Goal: Transaction & Acquisition: Purchase product/service

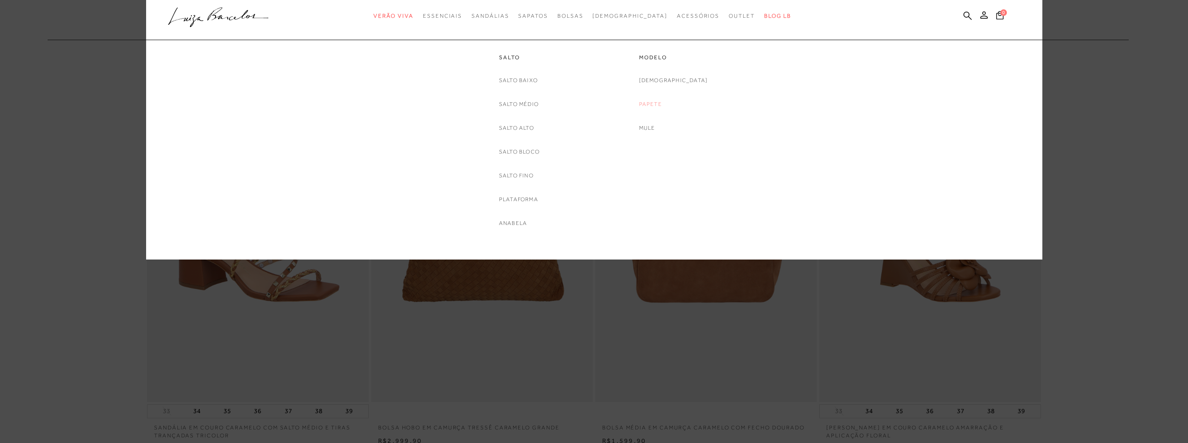
click at [662, 103] on link "Papete" at bounding box center [650, 104] width 23 height 10
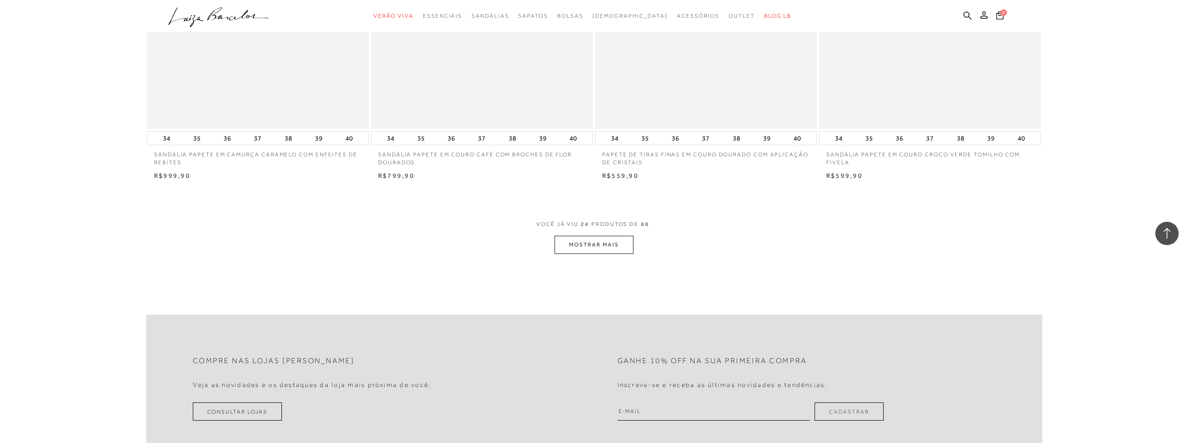
scroll to position [2241, 0]
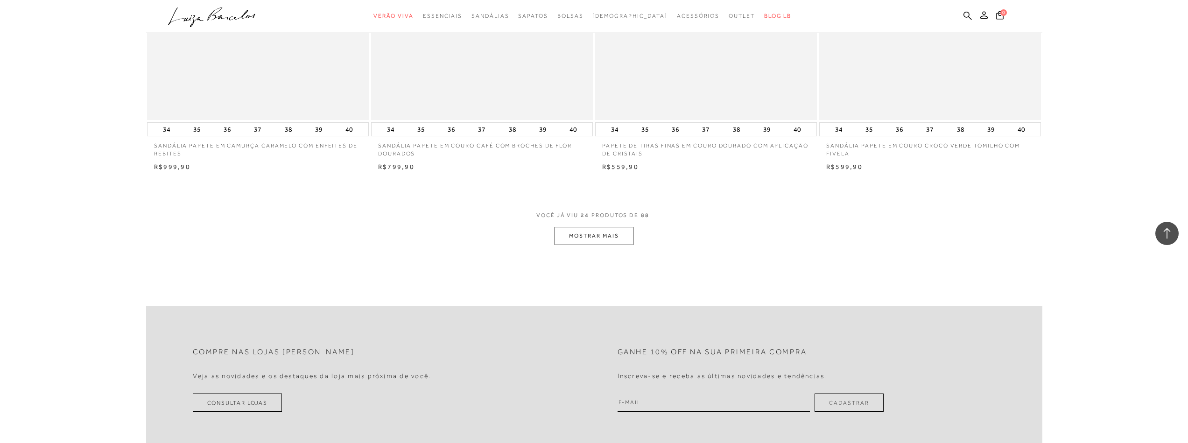
click at [599, 242] on button "MOSTRAR MAIS" at bounding box center [594, 236] width 78 height 18
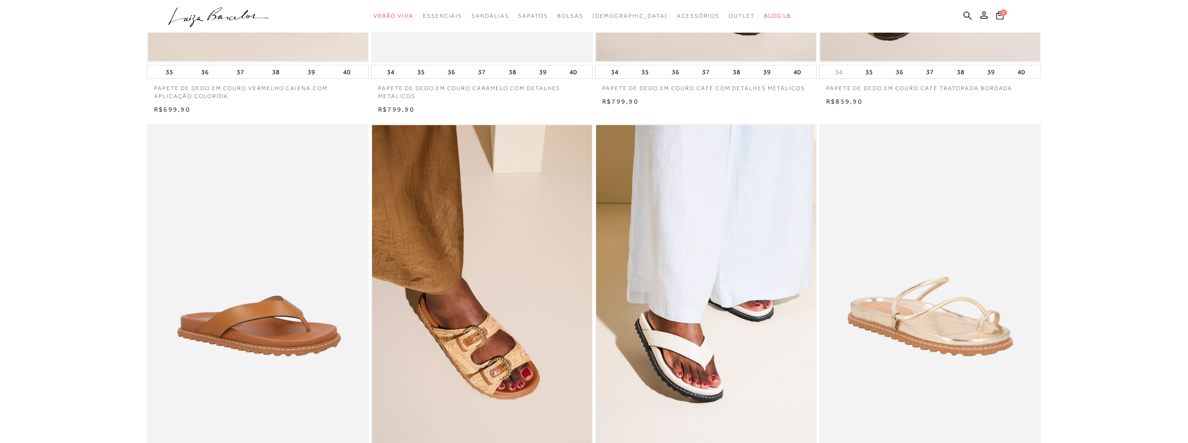
scroll to position [0, 0]
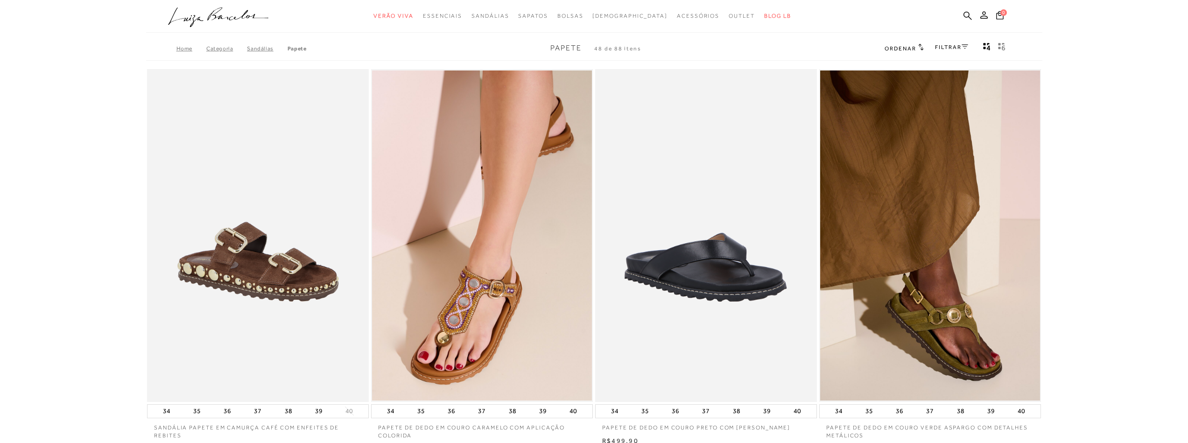
click at [935, 46] on link "FILTRAR" at bounding box center [951, 47] width 33 height 7
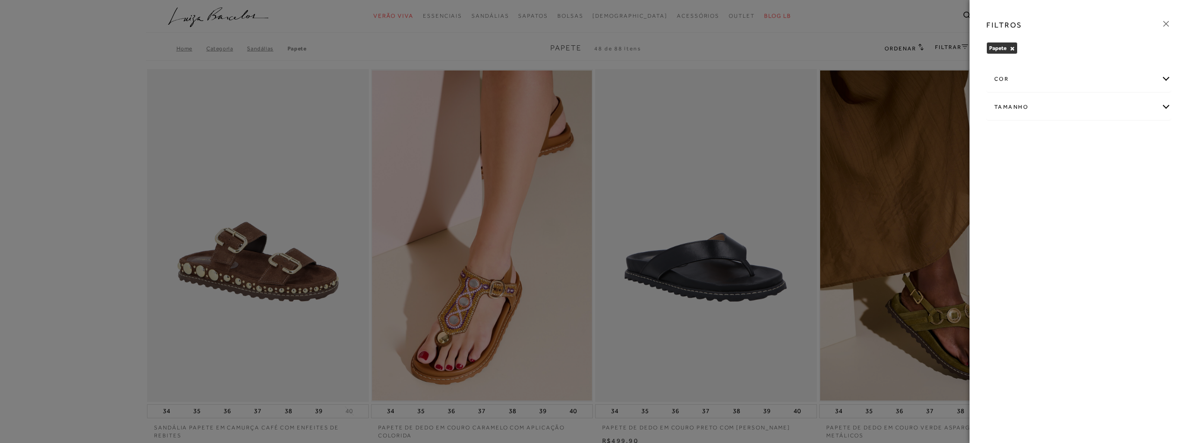
click at [1167, 24] on icon at bounding box center [1166, 24] width 10 height 10
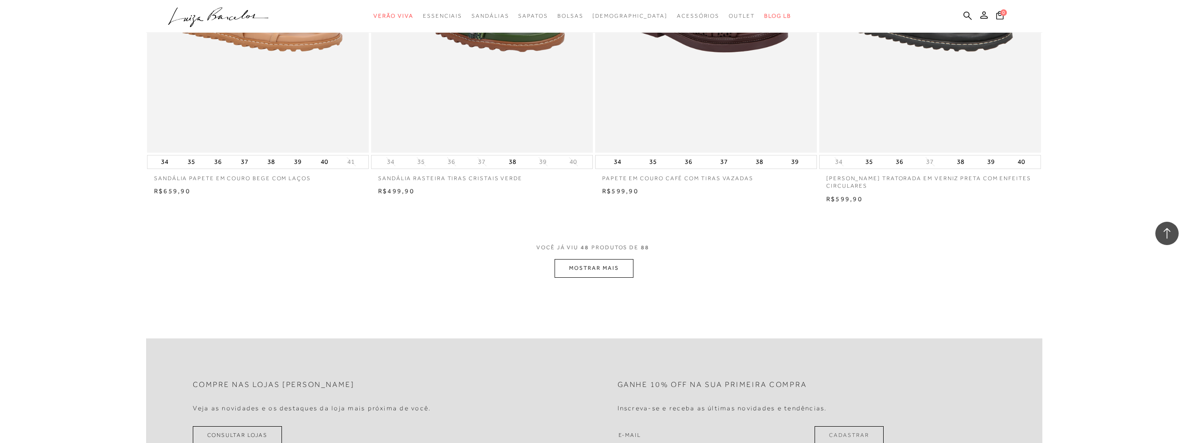
scroll to position [4590, 0]
click at [597, 273] on button "MOSTRAR MAIS" at bounding box center [594, 268] width 78 height 18
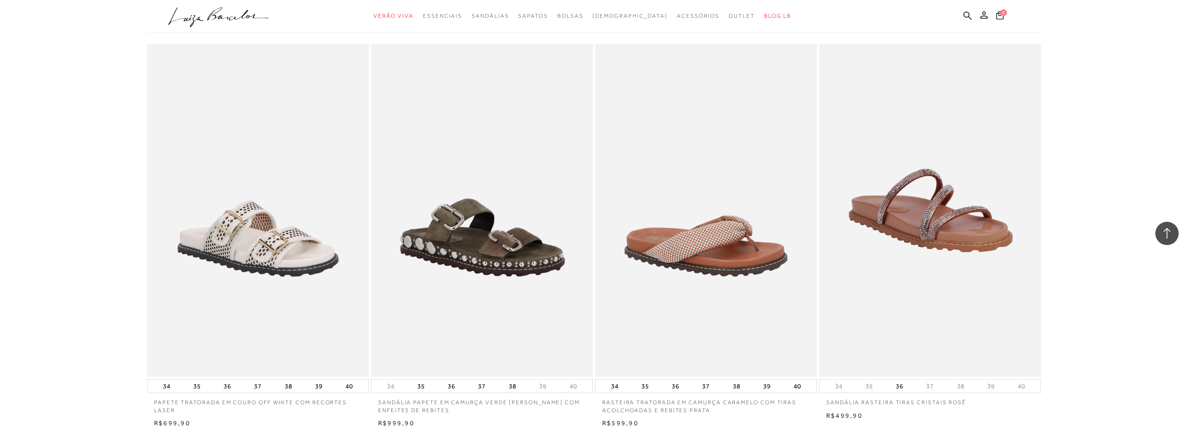
scroll to position [7018, 0]
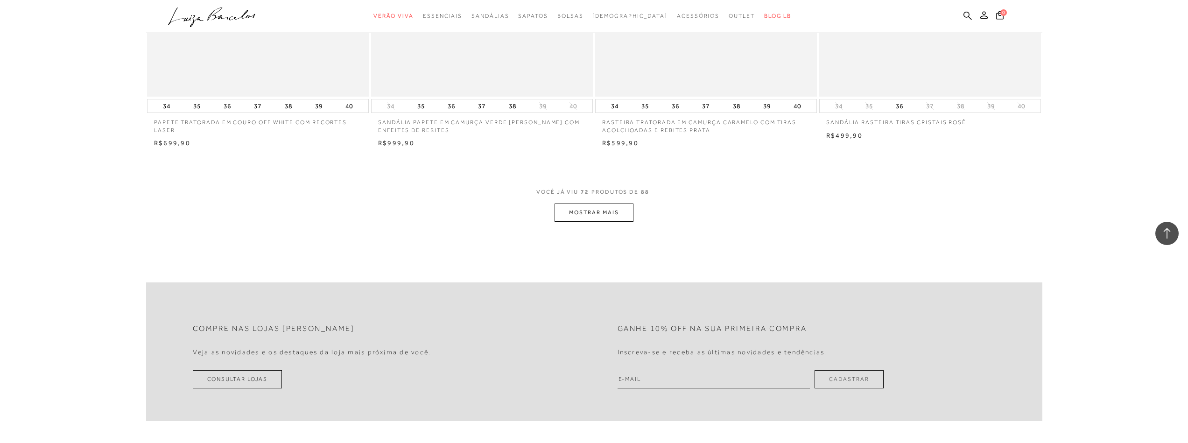
click at [596, 222] on button "MOSTRAR MAIS" at bounding box center [594, 213] width 78 height 18
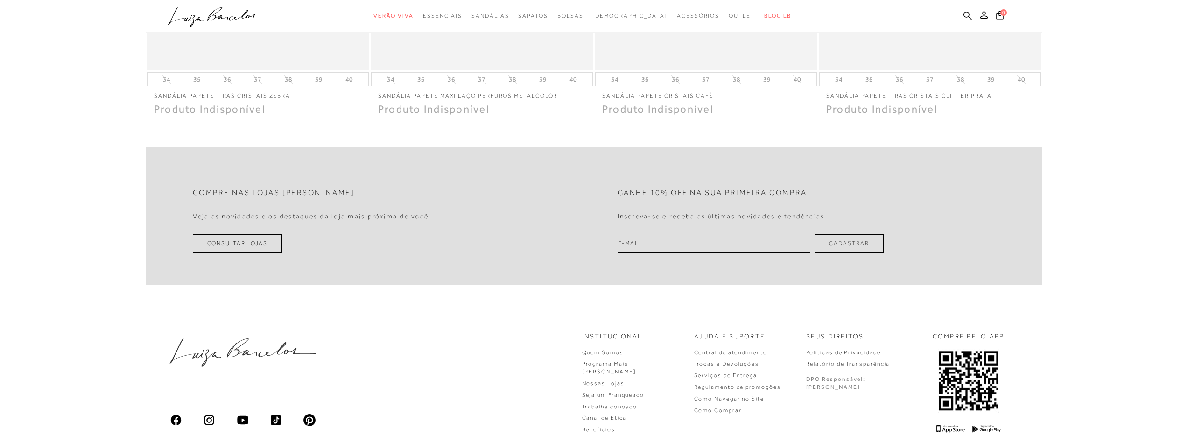
scroll to position [0, 0]
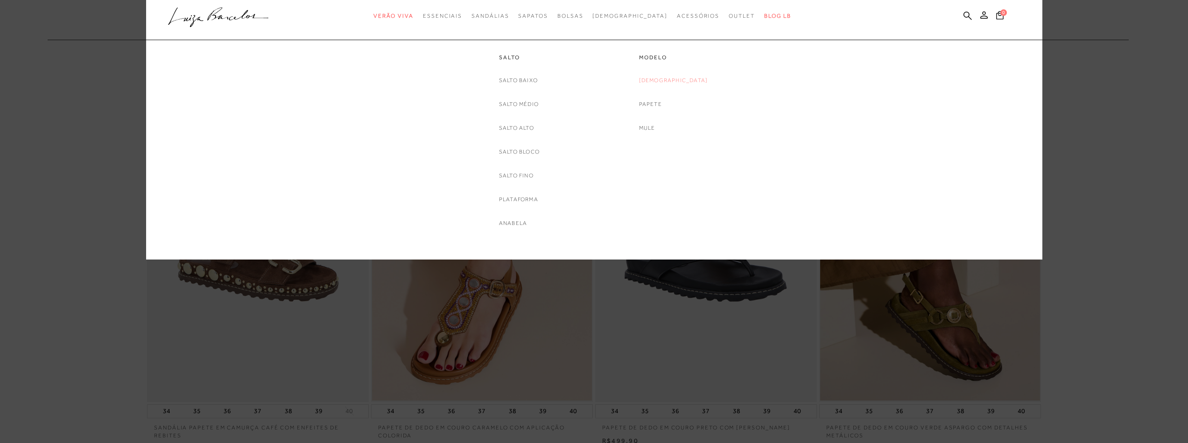
click at [665, 79] on link "[DEMOGRAPHIC_DATA]" at bounding box center [673, 81] width 69 height 10
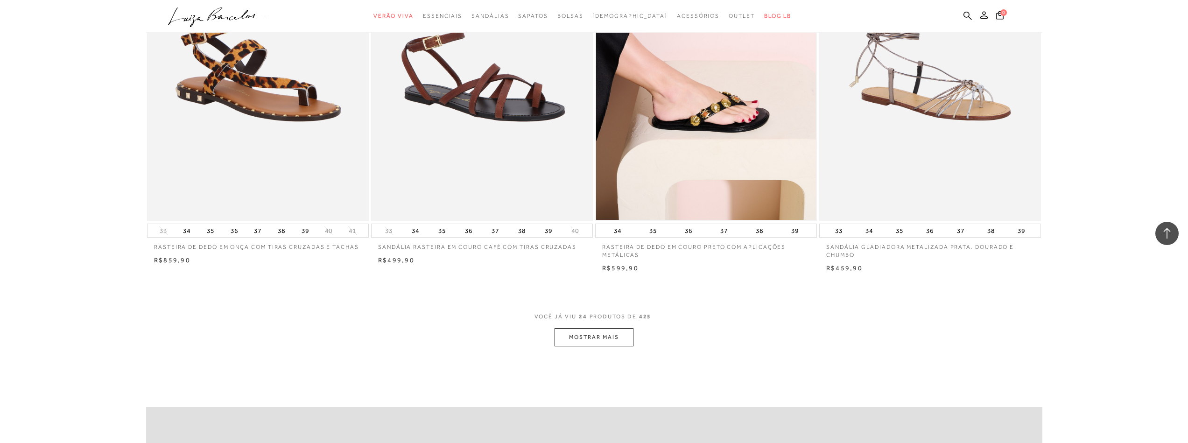
scroll to position [2288, 0]
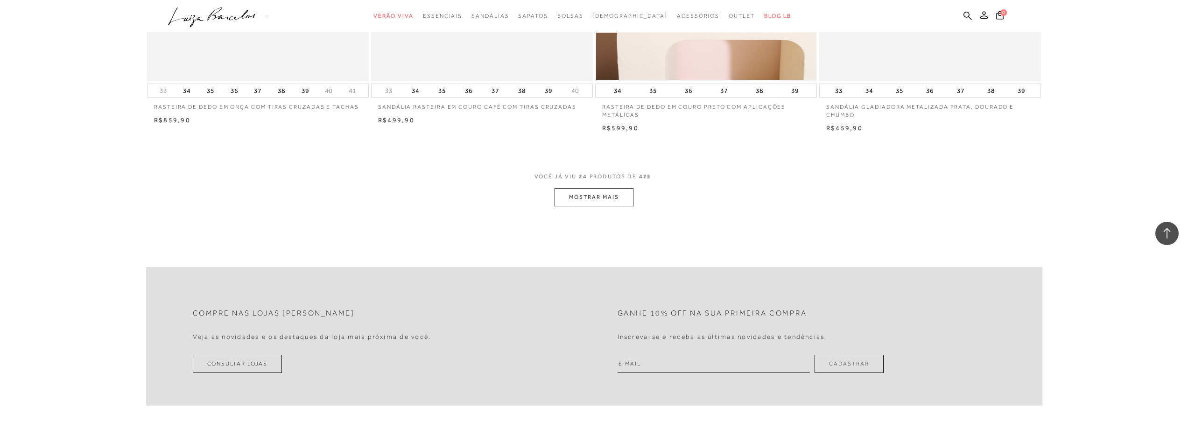
click at [578, 197] on button "MOSTRAR MAIS" at bounding box center [594, 197] width 78 height 18
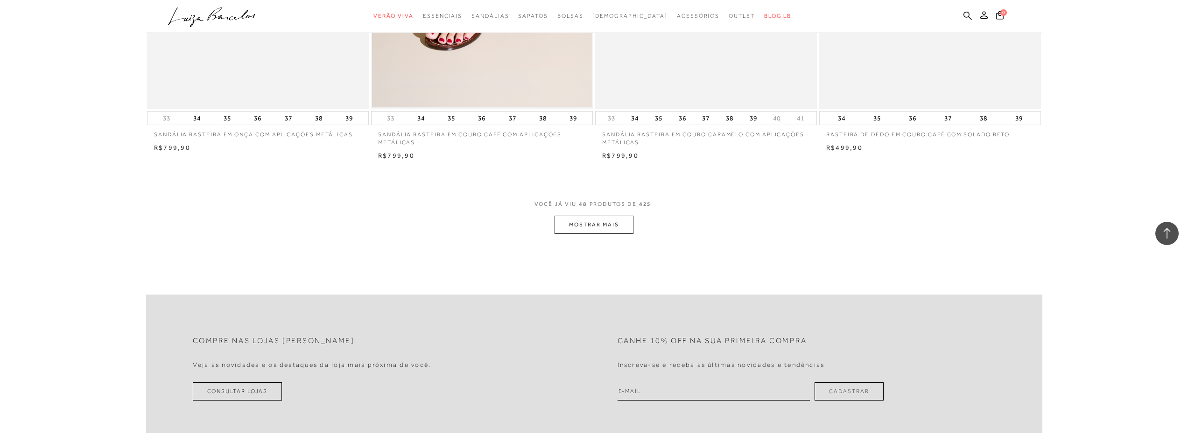
scroll to position [4622, 0]
click at [601, 223] on button "MOSTRAR MAIS" at bounding box center [594, 223] width 78 height 18
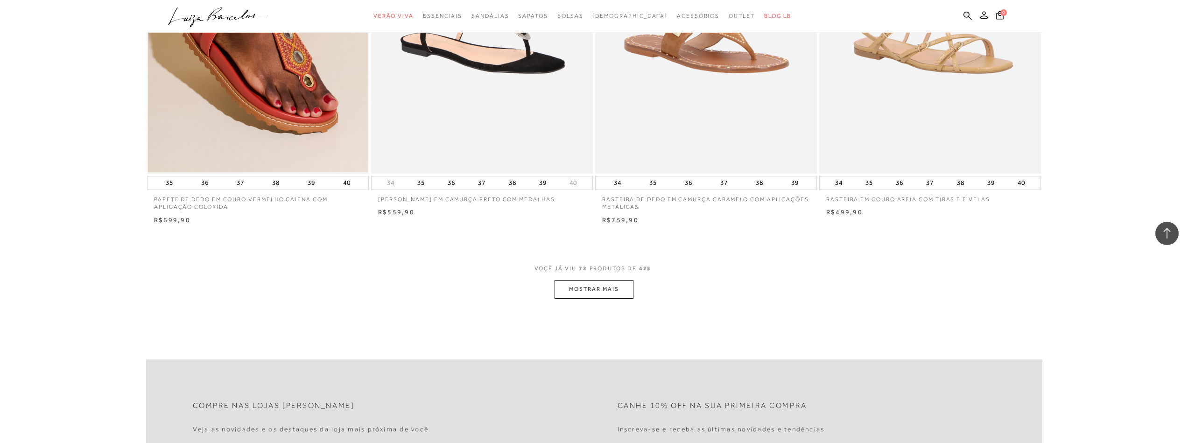
scroll to position [6910, 0]
click at [593, 290] on button "MOSTRAR MAIS" at bounding box center [594, 288] width 78 height 18
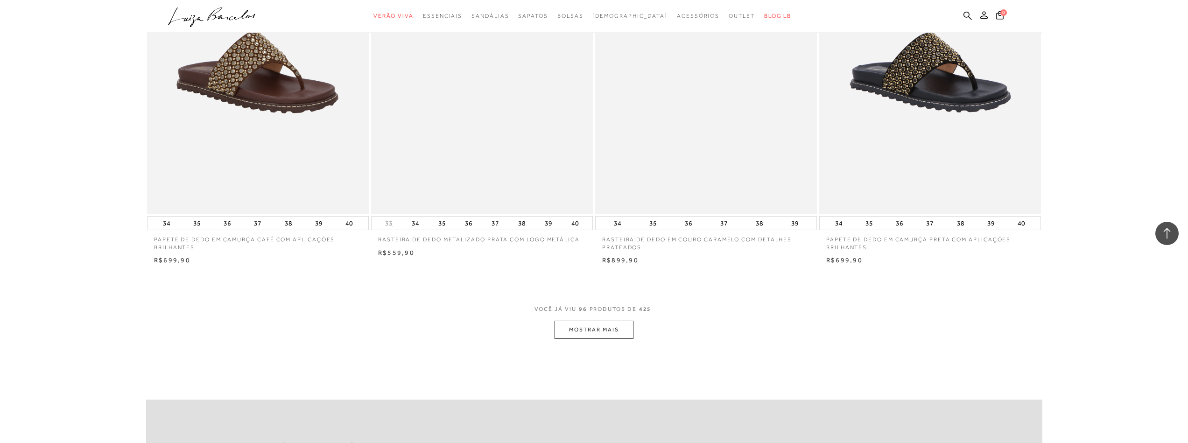
scroll to position [9245, 0]
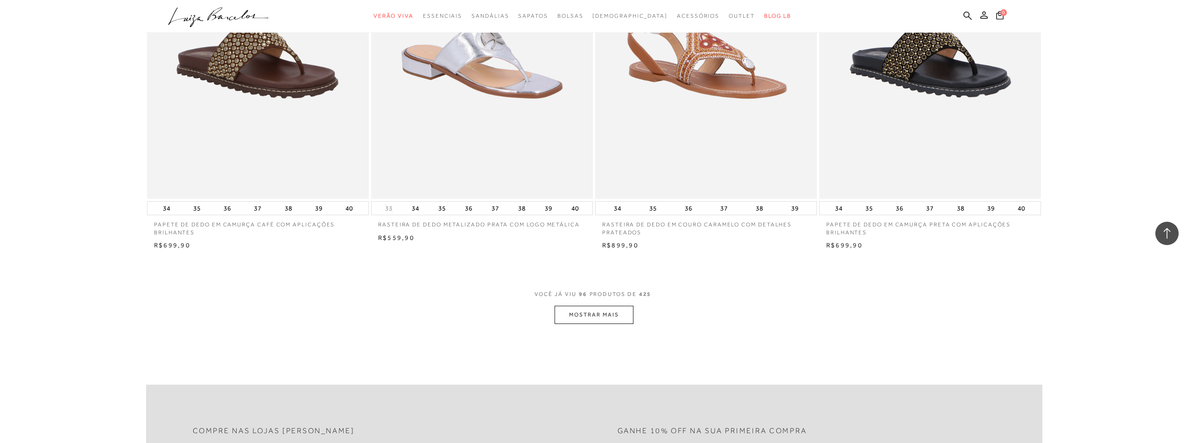
click at [607, 312] on button "MOSTRAR MAIS" at bounding box center [594, 315] width 78 height 18
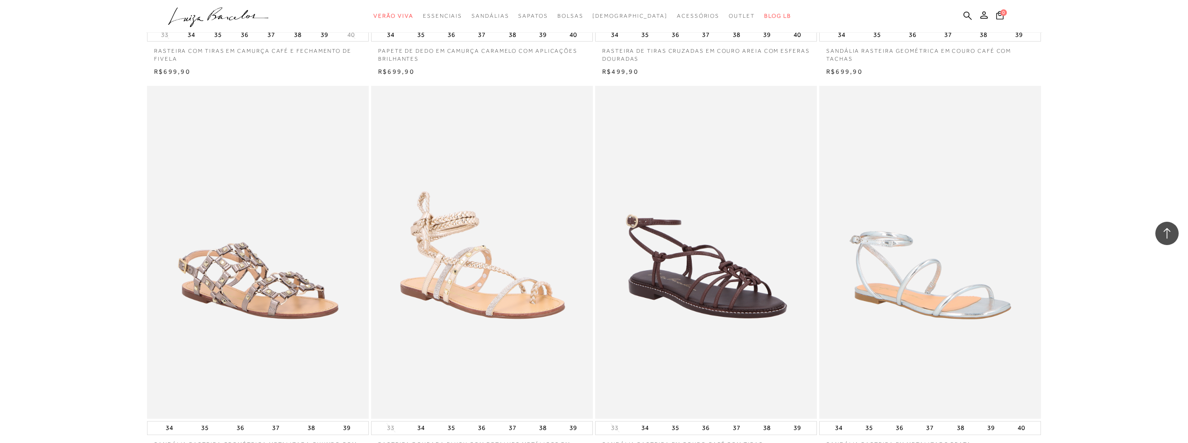
scroll to position [11489, 0]
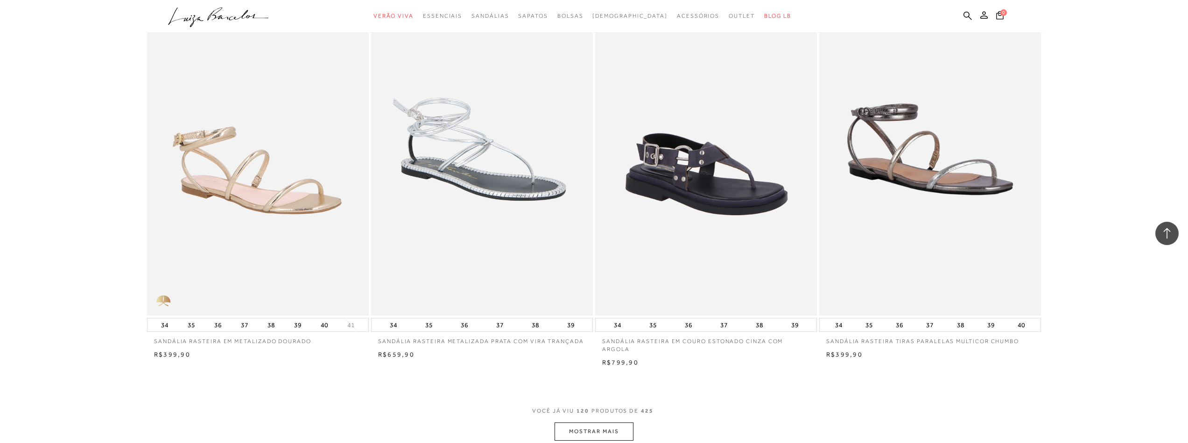
click at [610, 423] on button "MOSTRAR MAIS" at bounding box center [594, 432] width 78 height 18
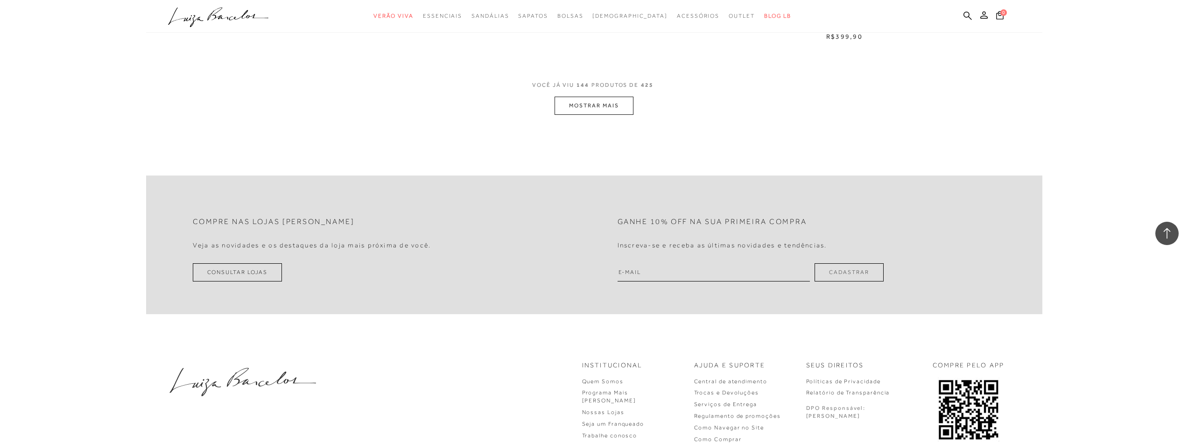
scroll to position [14194, 0]
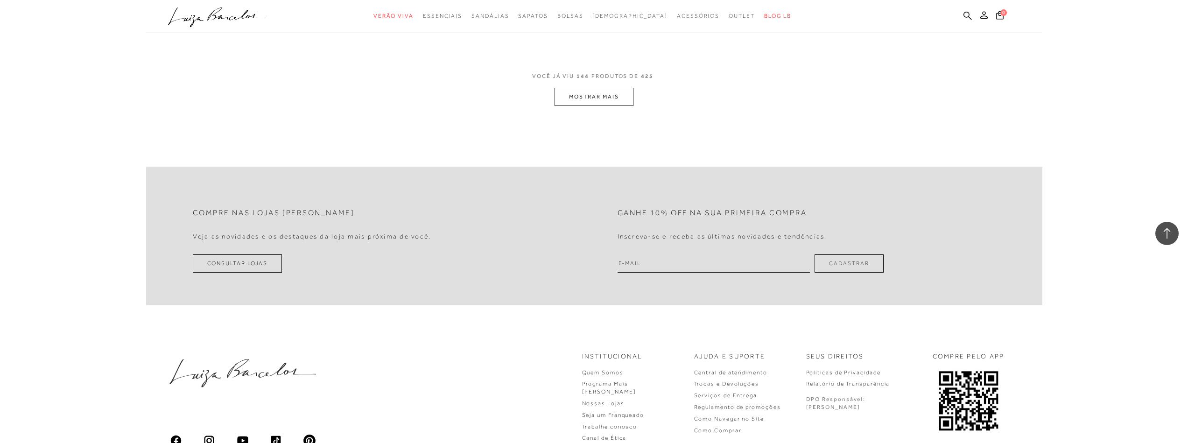
click at [584, 99] on button "MOSTRAR MAIS" at bounding box center [594, 97] width 78 height 18
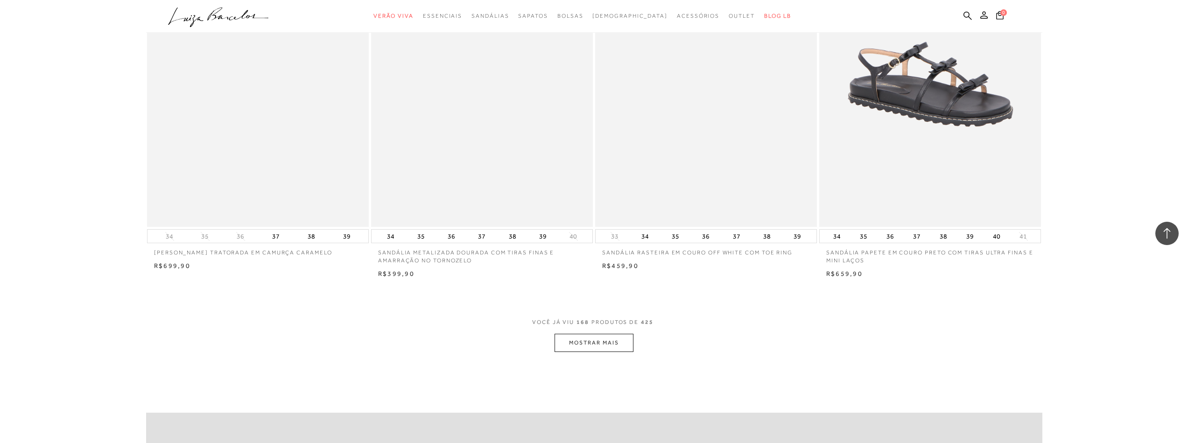
scroll to position [16321, 0]
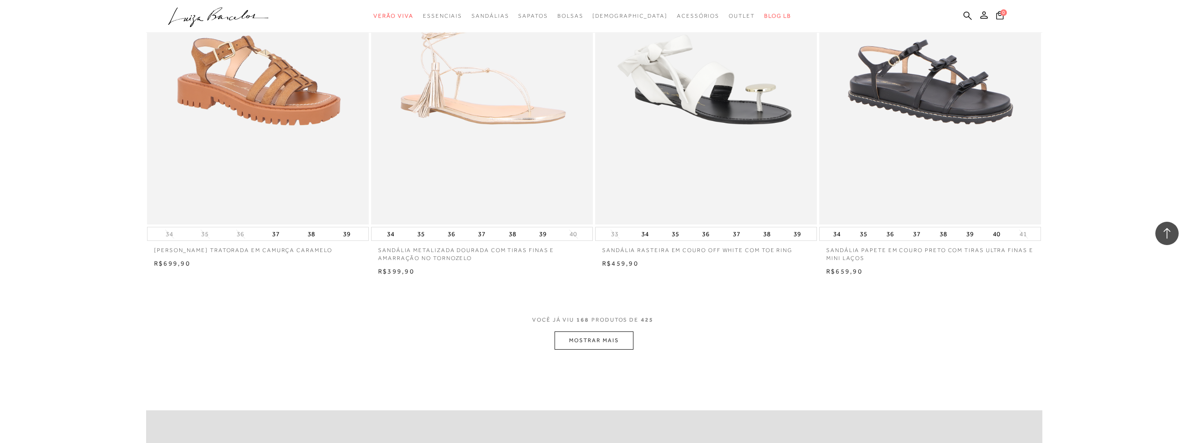
click at [596, 341] on button "MOSTRAR MAIS" at bounding box center [594, 341] width 78 height 18
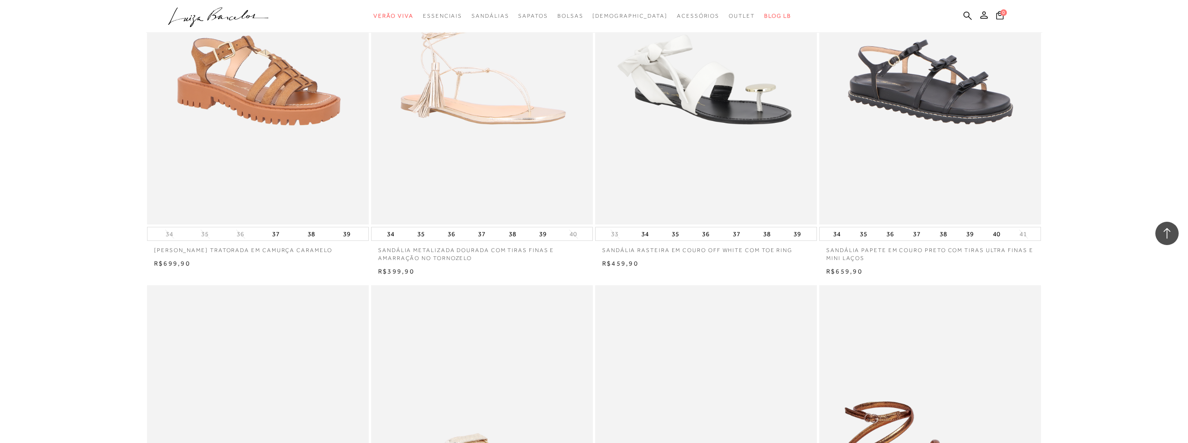
scroll to position [16601, 0]
